Goal: Information Seeking & Learning: Find specific fact

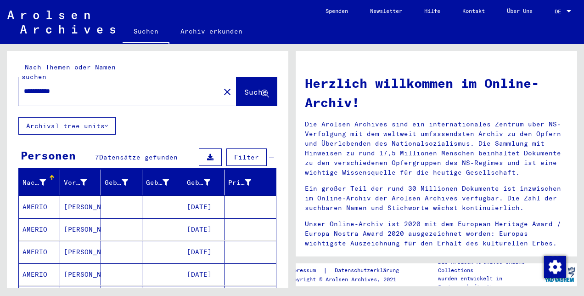
click at [567, 12] on div at bounding box center [568, 11] width 5 height 2
click at [551, 18] on span "English" at bounding box center [545, 16] width 22 height 7
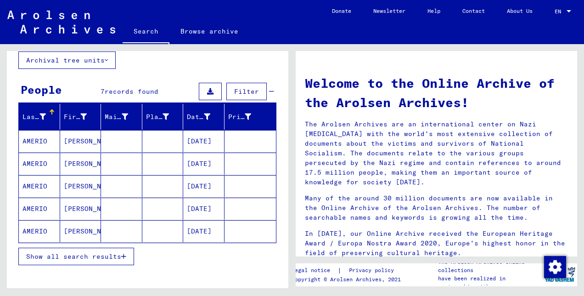
scroll to position [57, 0]
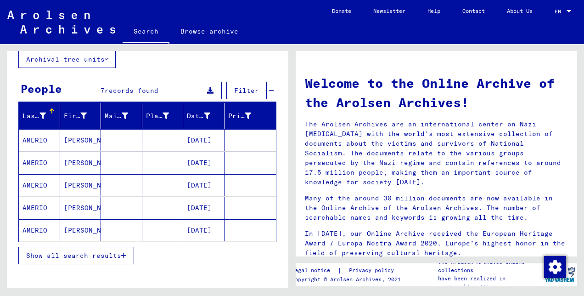
click at [207, 89] on icon at bounding box center [210, 90] width 6 height 6
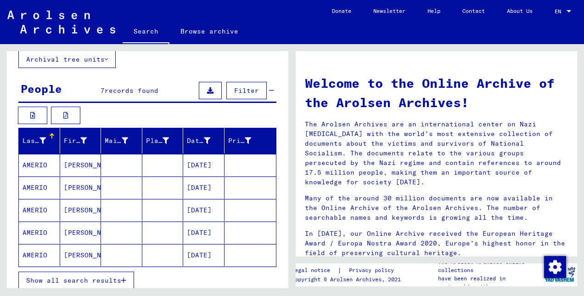
click at [201, 85] on button at bounding box center [210, 90] width 23 height 17
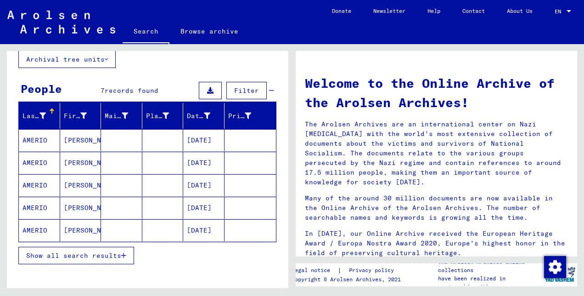
click at [207, 91] on icon at bounding box center [210, 90] width 6 height 6
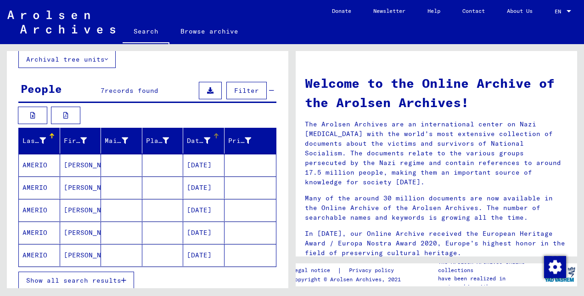
click at [204, 137] on icon at bounding box center [207, 140] width 6 height 6
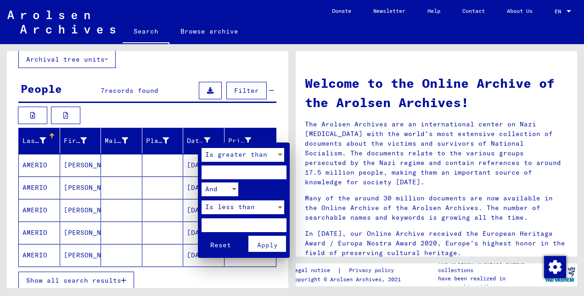
click at [202, 136] on div at bounding box center [292, 148] width 584 height 296
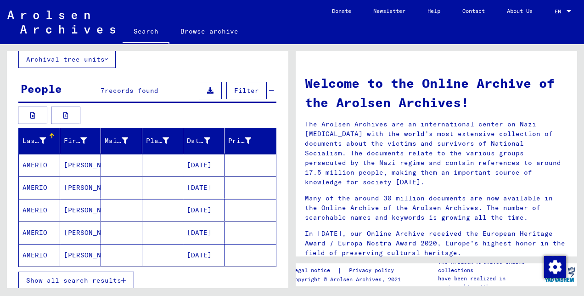
click at [92, 277] on span "Show all search results" at bounding box center [73, 280] width 95 height 8
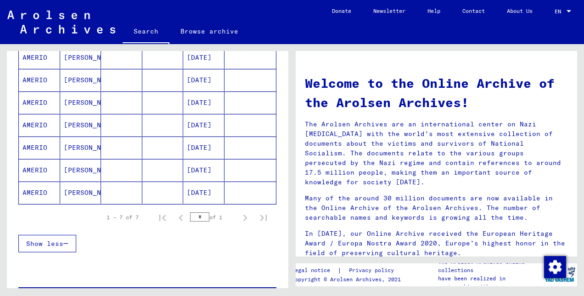
scroll to position [165, 0]
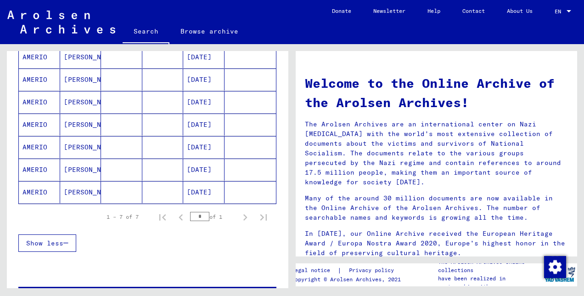
click at [204, 191] on mat-cell "[DATE]" at bounding box center [203, 192] width 41 height 22
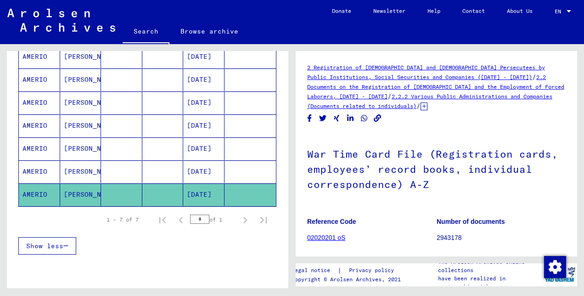
scroll to position [179, 0]
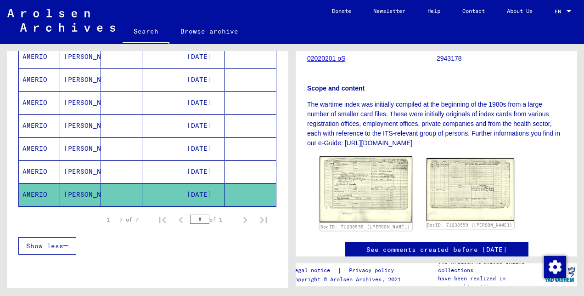
click at [354, 182] on img at bounding box center [365, 189] width 92 height 66
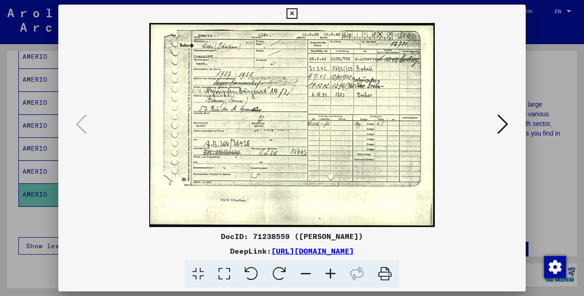
click at [385, 275] on icon at bounding box center [385, 274] width 28 height 28
click at [365, 183] on img at bounding box center [292, 125] width 405 height 204
click at [501, 123] on icon at bounding box center [502, 124] width 11 height 22
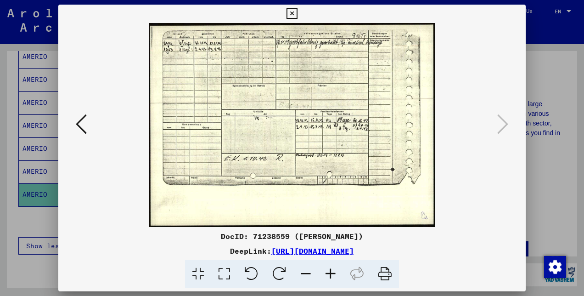
drag, startPoint x: 390, startPoint y: 274, endPoint x: 60, endPoint y: 247, distance: 330.7
click at [390, 274] on icon at bounding box center [385, 274] width 28 height 28
click at [293, 12] on icon at bounding box center [291, 13] width 11 height 11
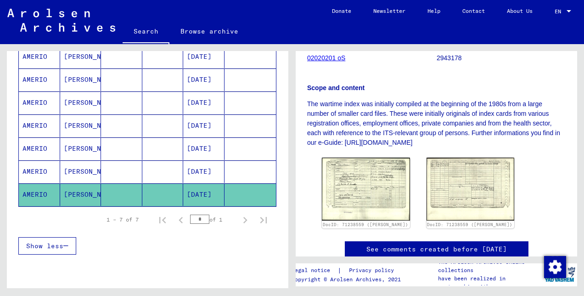
click at [193, 173] on mat-cell "[DATE]" at bounding box center [203, 171] width 41 height 22
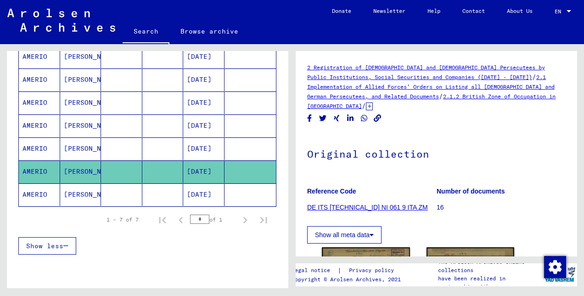
scroll to position [179, 0]
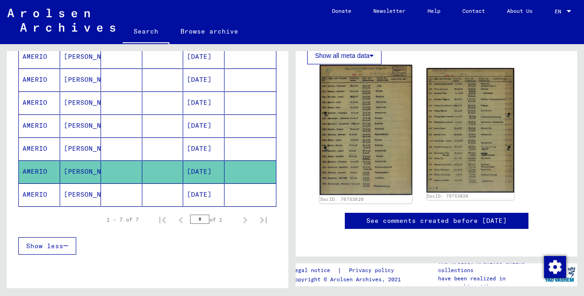
click at [386, 147] on img at bounding box center [365, 130] width 92 height 130
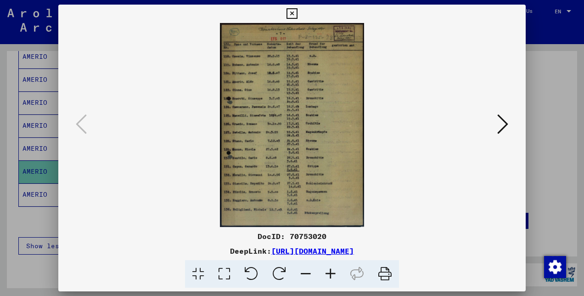
drag, startPoint x: 387, startPoint y: 272, endPoint x: 73, endPoint y: 245, distance: 314.2
click at [387, 272] on icon at bounding box center [385, 274] width 28 height 28
click at [504, 124] on icon at bounding box center [502, 124] width 11 height 22
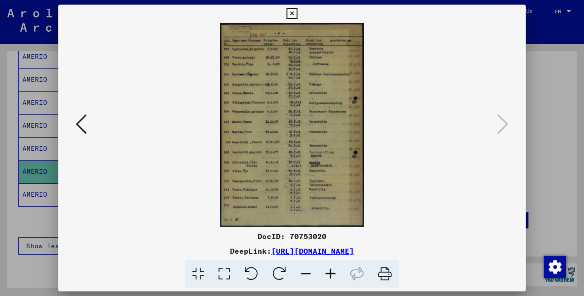
click at [382, 270] on icon at bounding box center [385, 274] width 28 height 28
click at [290, 13] on icon at bounding box center [291, 13] width 11 height 11
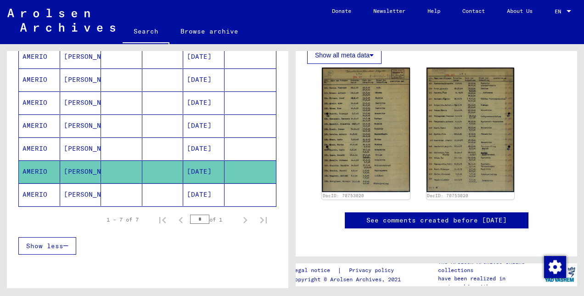
click at [72, 144] on mat-cell "[PERSON_NAME]" at bounding box center [80, 148] width 41 height 22
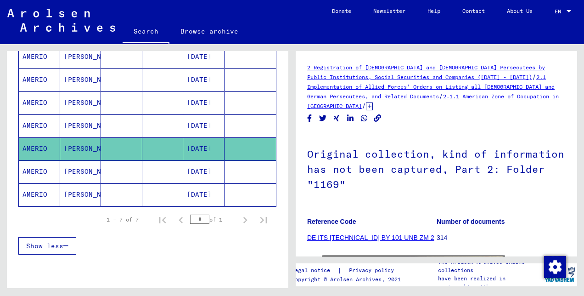
scroll to position [179, 0]
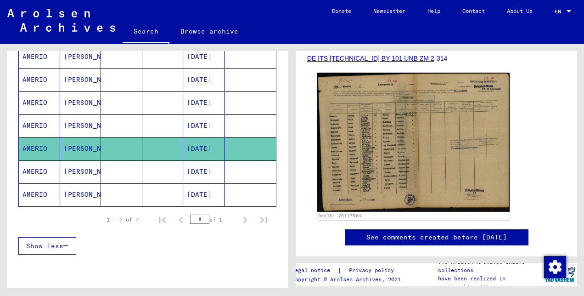
click at [401, 160] on img at bounding box center [413, 142] width 192 height 139
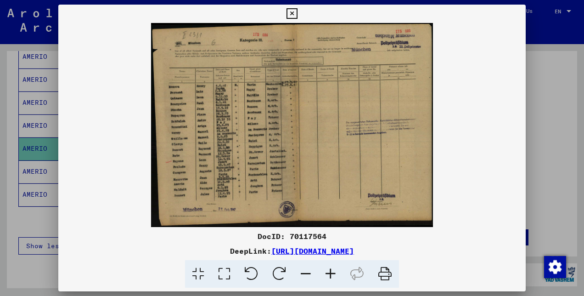
click at [46, 23] on div at bounding box center [292, 148] width 584 height 296
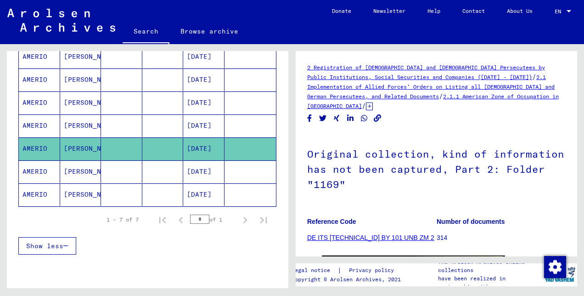
scroll to position [0, 0]
